Goal: Information Seeking & Learning: Learn about a topic

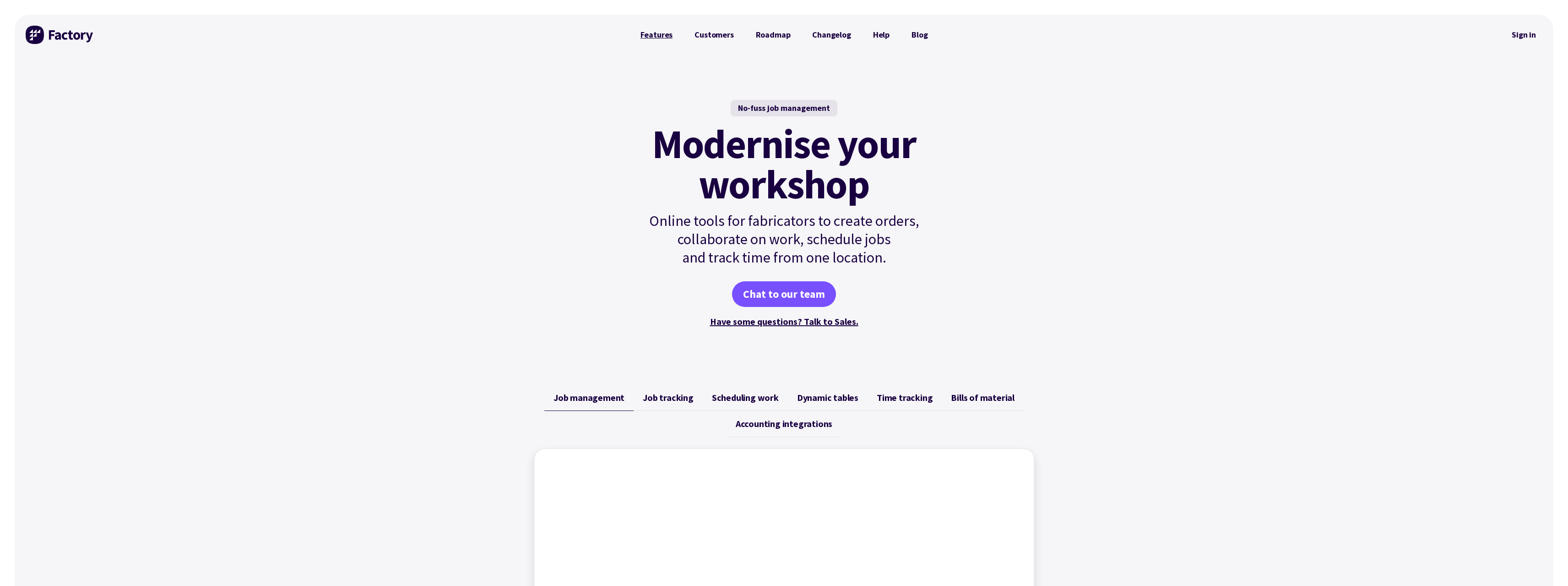
click at [650, 32] on link "Features" at bounding box center [657, 35] width 55 height 18
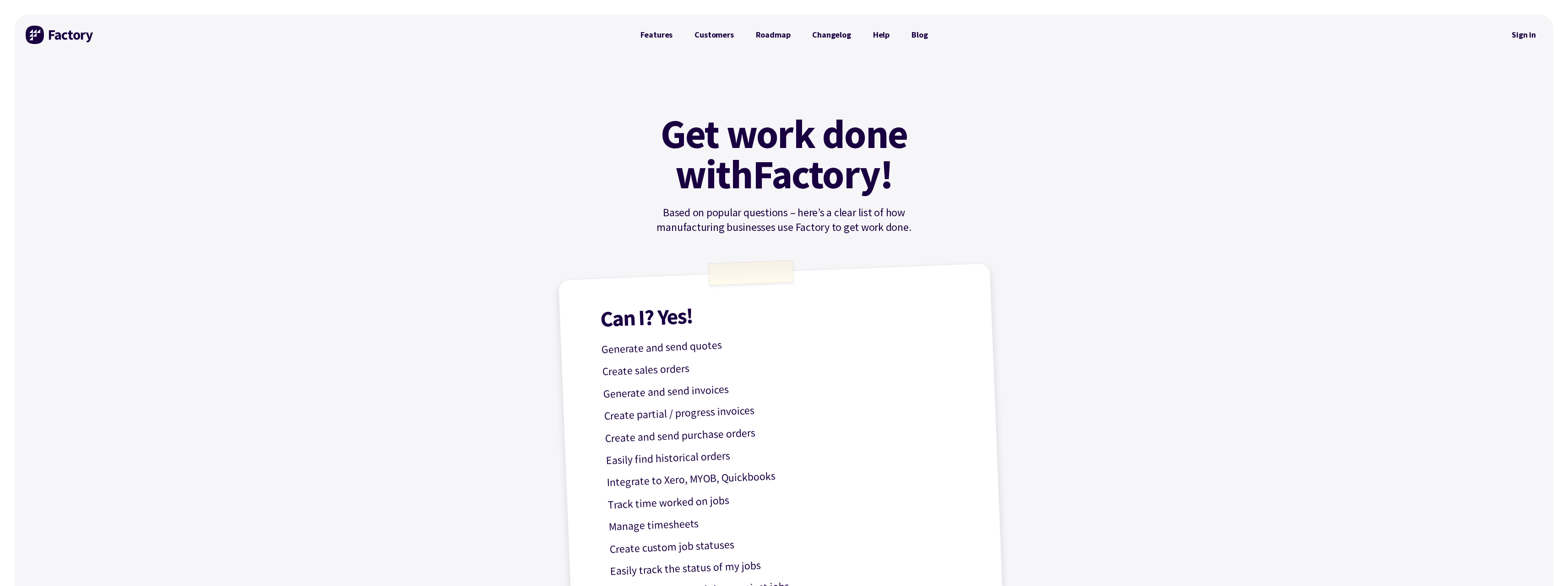
drag, startPoint x: 1107, startPoint y: 336, endPoint x: 1101, endPoint y: 341, distance: 7.8
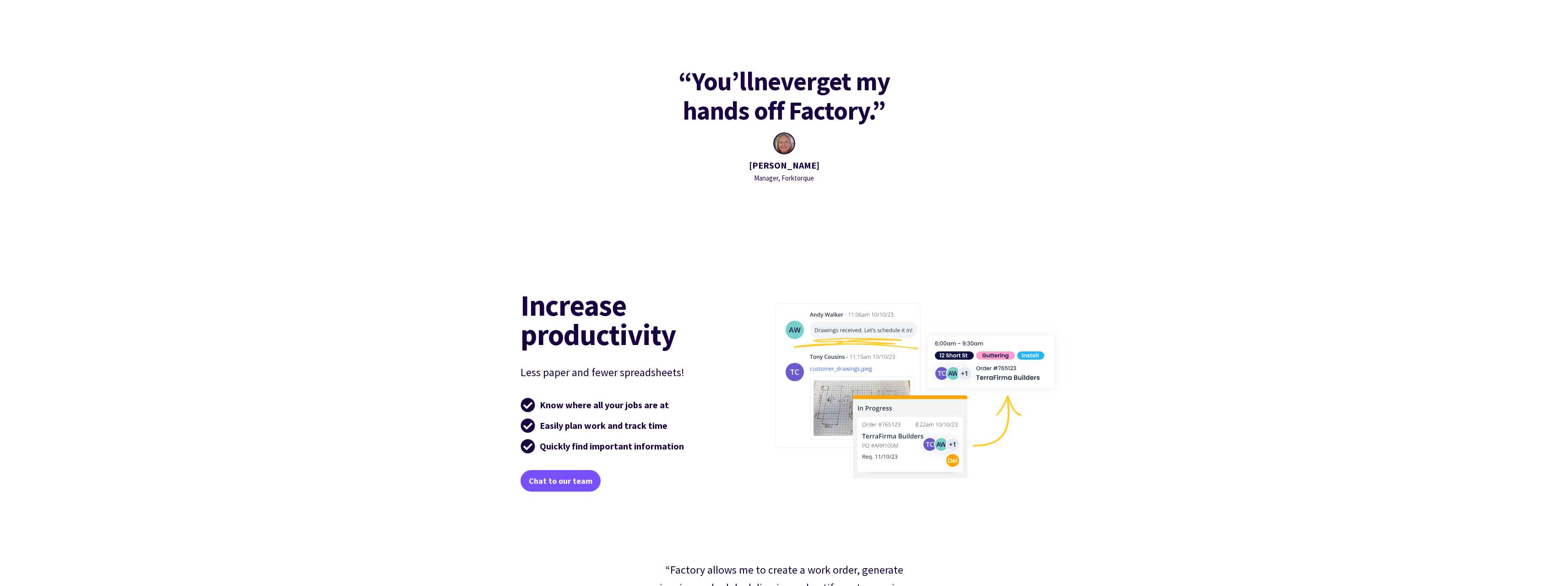
scroll to position [1283, 0]
